Goal: Navigation & Orientation: Find specific page/section

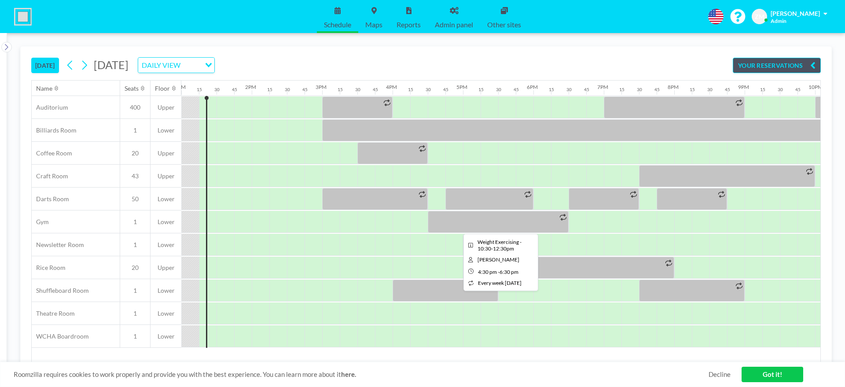
scroll to position [0, 1052]
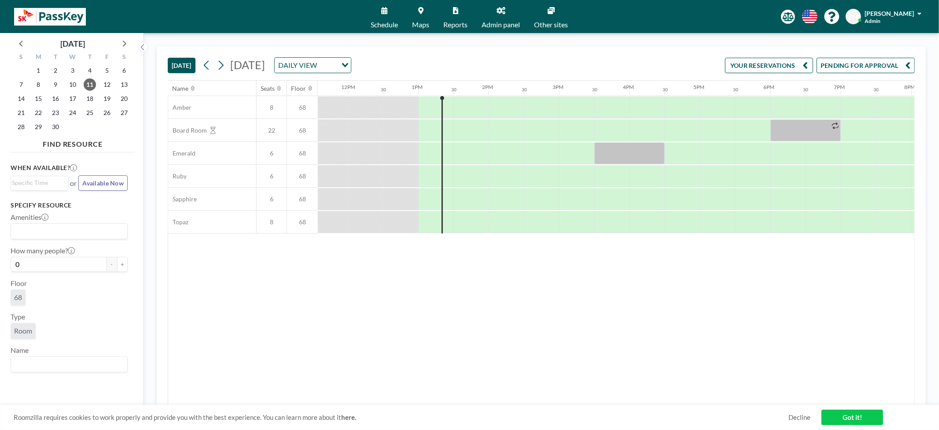
scroll to position [0, 881]
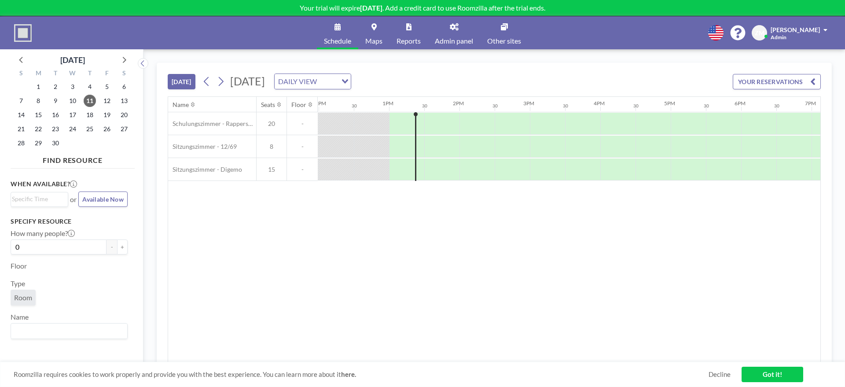
scroll to position [0, 881]
click at [450, 33] on link "Admin panel" at bounding box center [454, 32] width 52 height 33
